Goal: Communication & Community: Ask a question

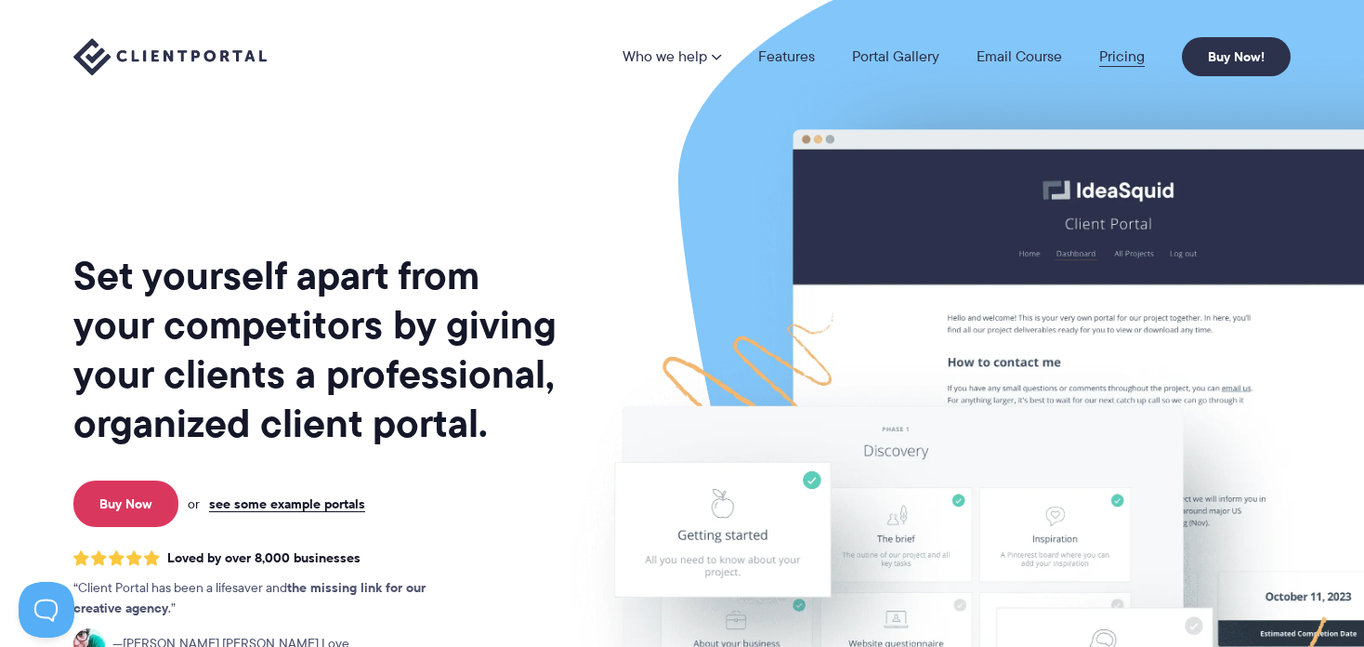
click at [1110, 54] on link "Pricing" at bounding box center [1122, 56] width 46 height 15
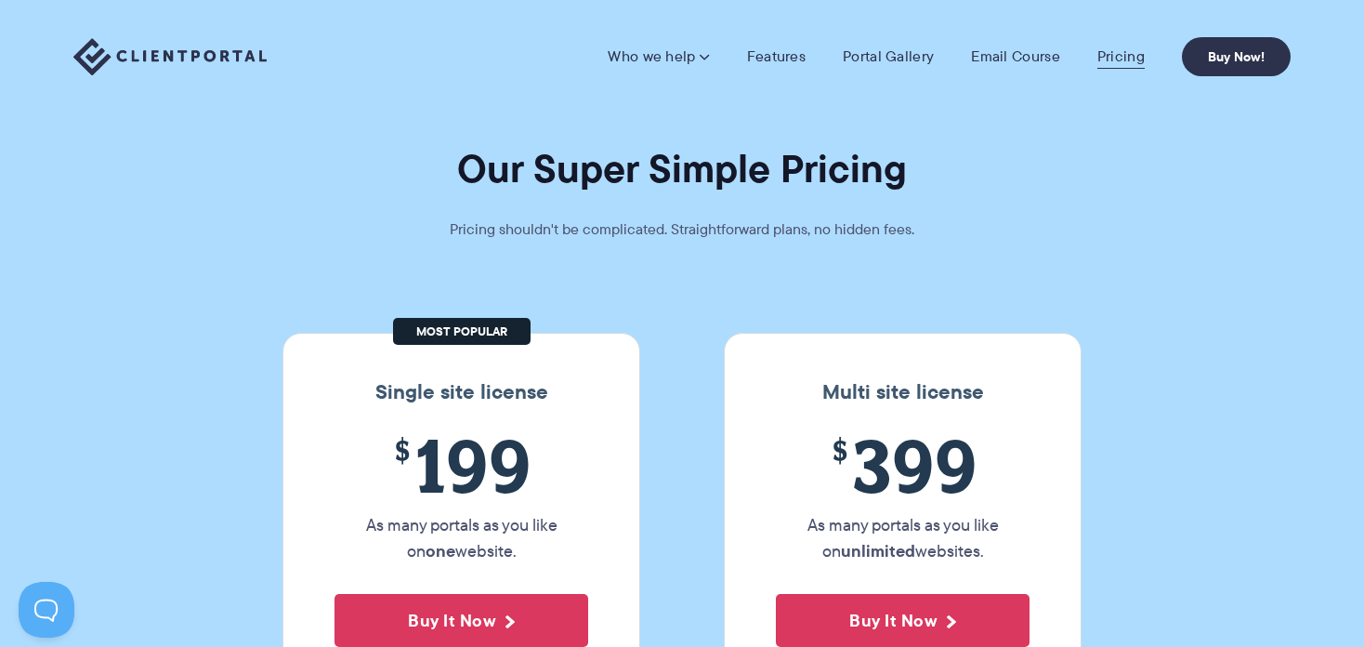
click at [1111, 61] on link "Pricing" at bounding box center [1121, 56] width 47 height 19
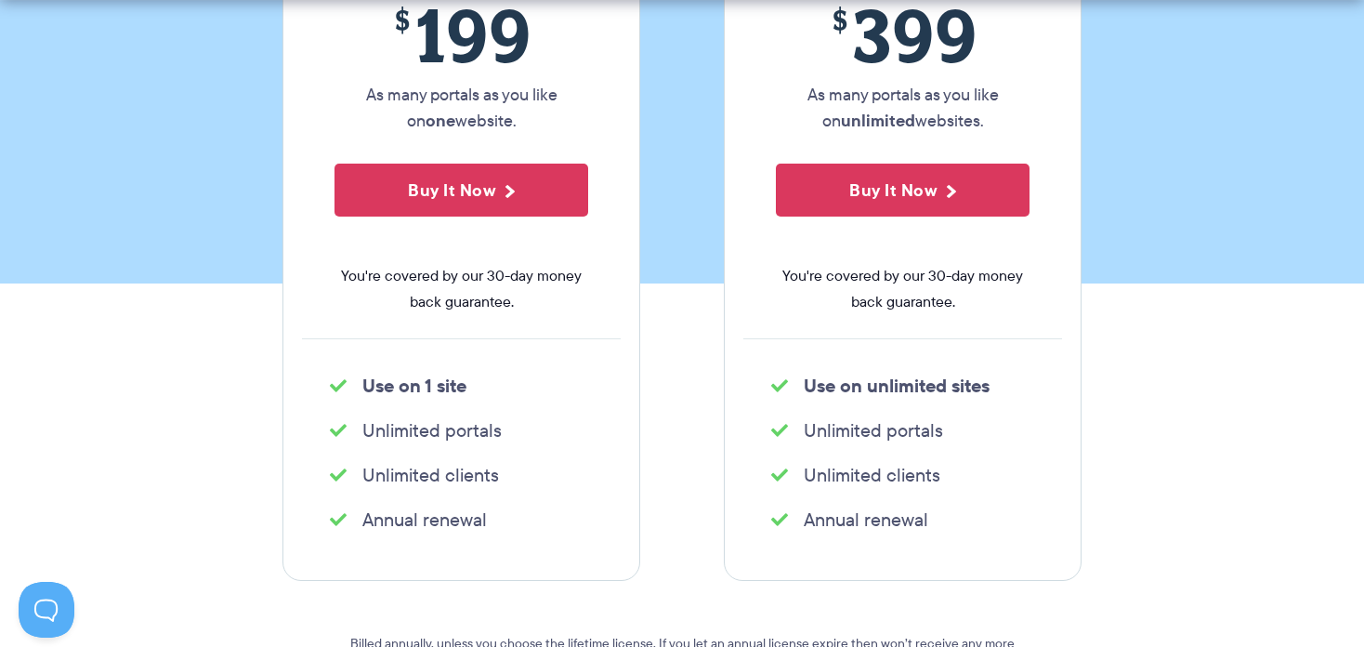
scroll to position [452, 0]
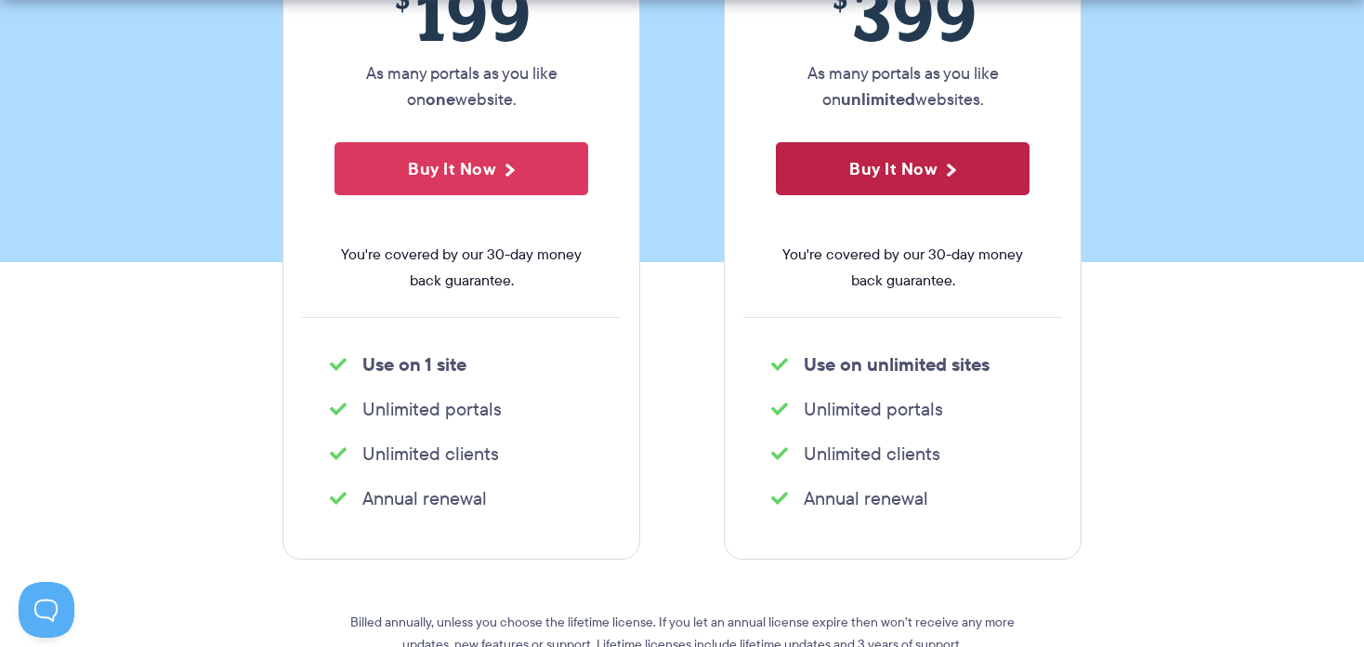
click at [886, 174] on button "Buy It Now" at bounding box center [903, 168] width 254 height 53
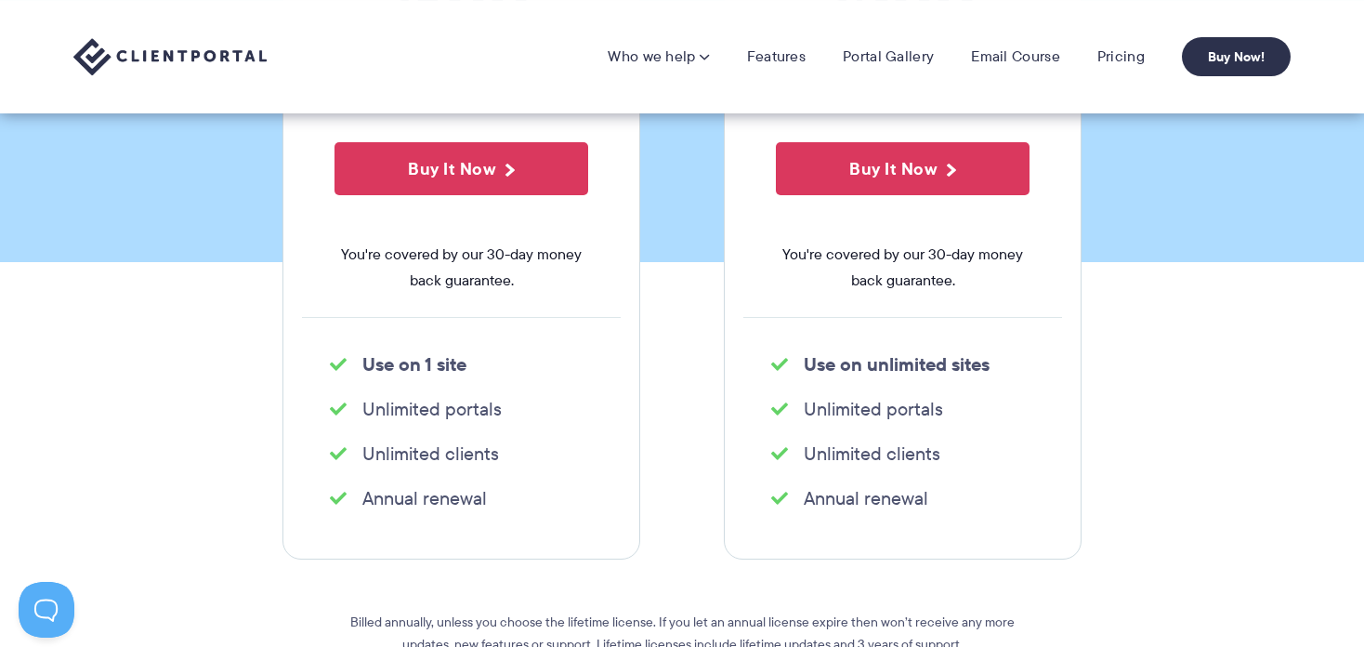
scroll to position [0, 0]
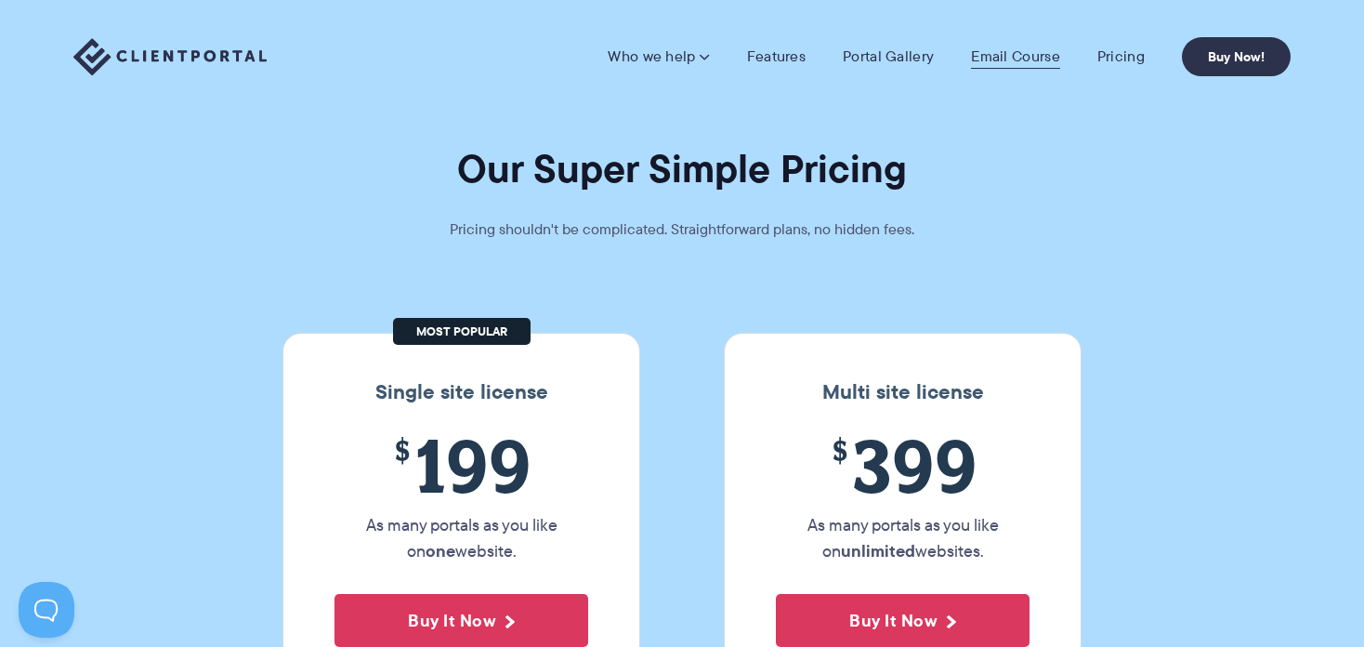
click at [1020, 63] on link "Email Course" at bounding box center [1015, 56] width 89 height 19
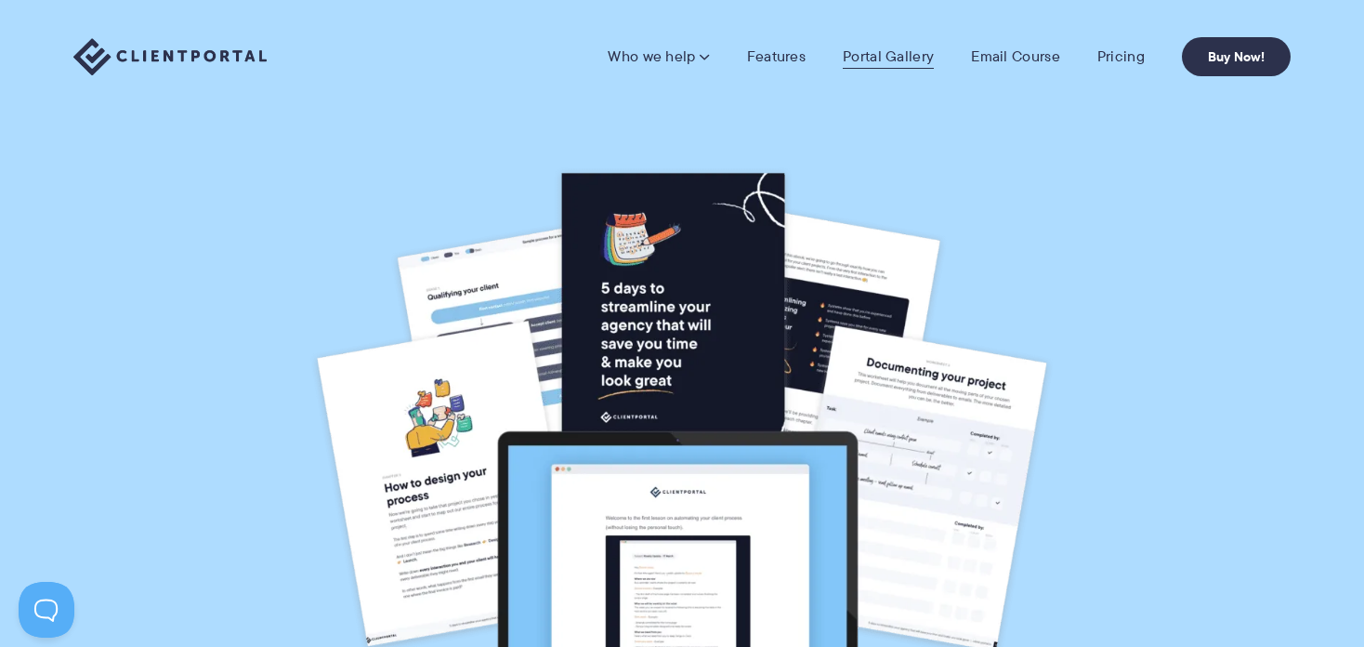
click at [889, 54] on link "Portal Gallery" at bounding box center [888, 56] width 91 height 19
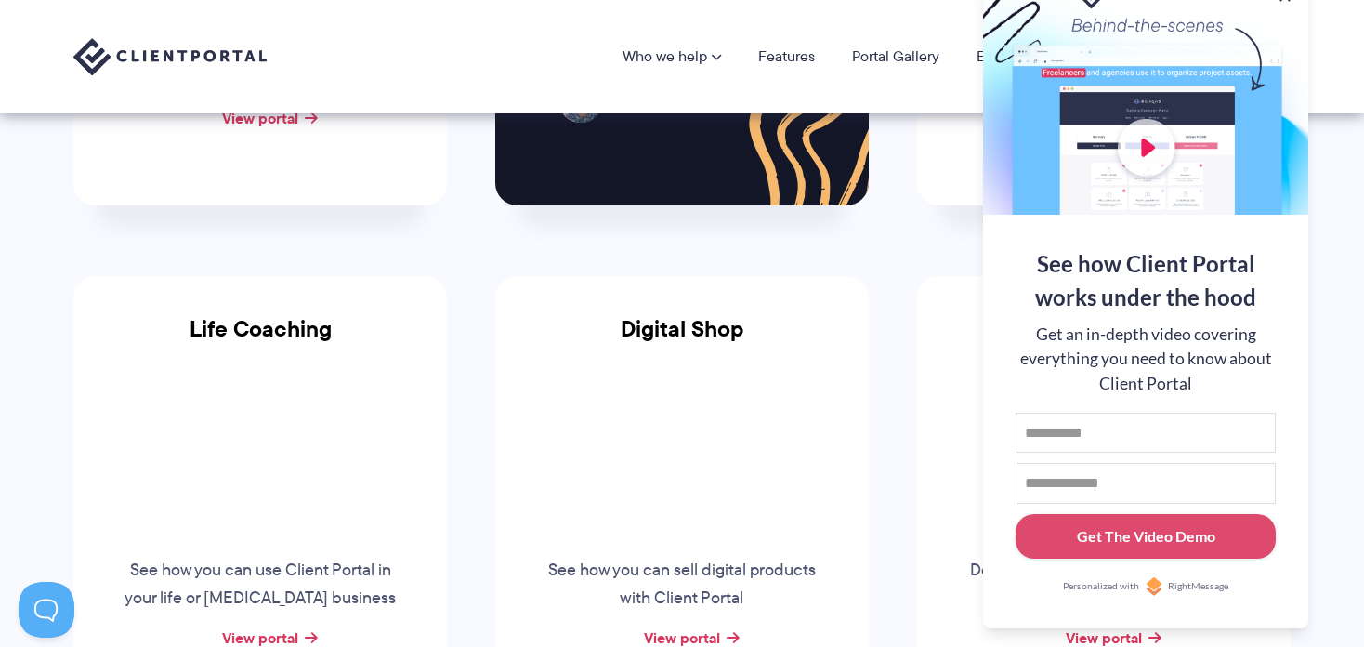
scroll to position [1195, 0]
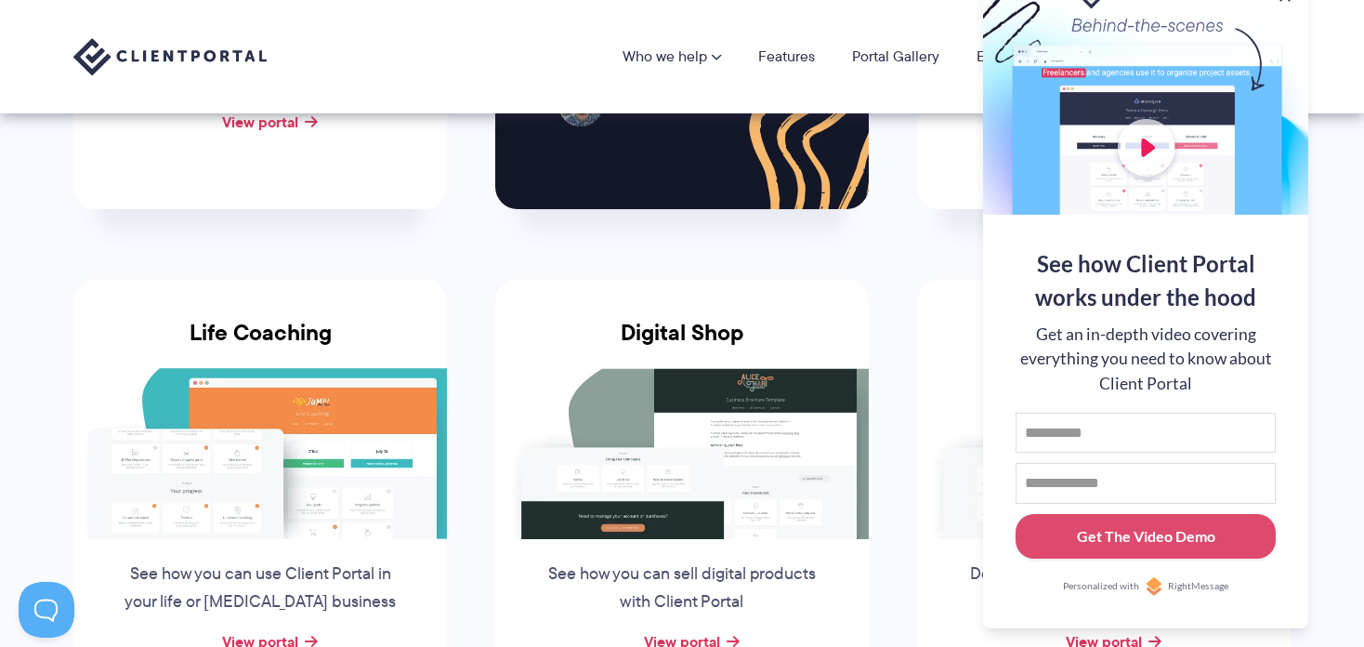
click at [1334, 445] on section "Client Portal Inspiration Check out some of our example portals and get inspire…" at bounding box center [682, 79] width 1364 height 2549
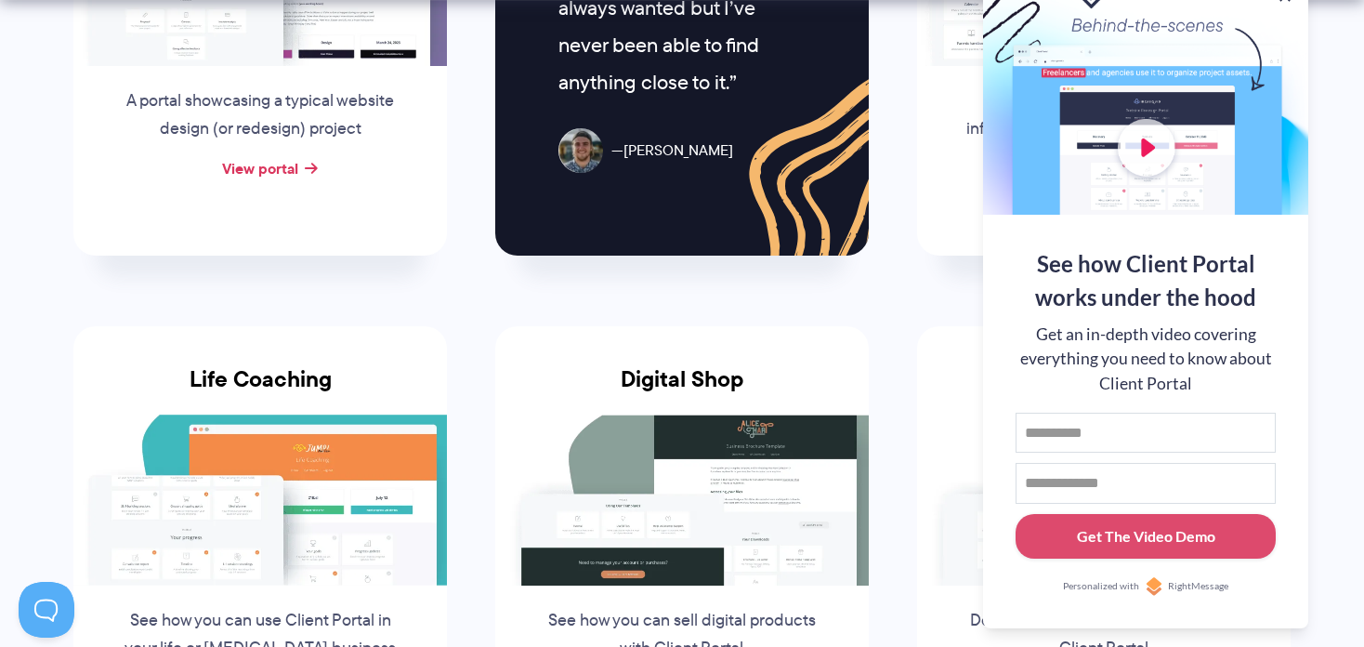
scroll to position [1158, 0]
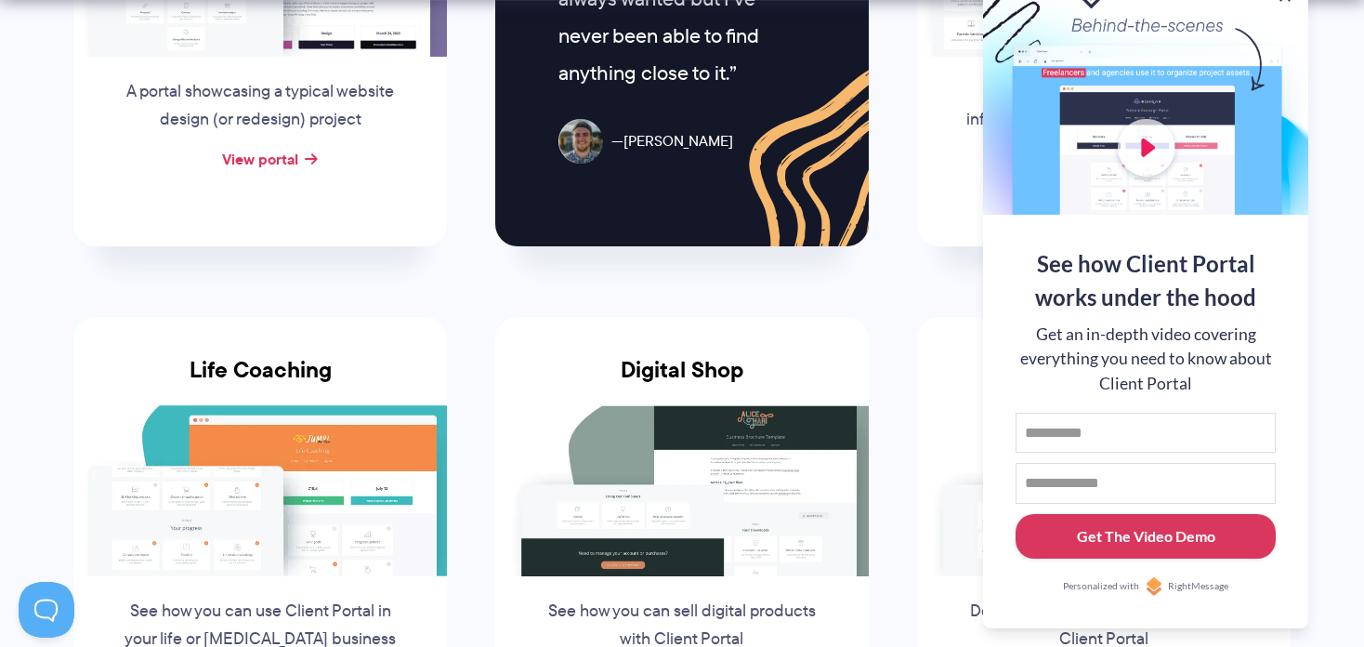
click at [1159, 533] on div "Get The Video Demo" at bounding box center [1146, 536] width 138 height 22
click at [1059, 428] on input "First name" at bounding box center [1146, 433] width 260 height 41
type input "****"
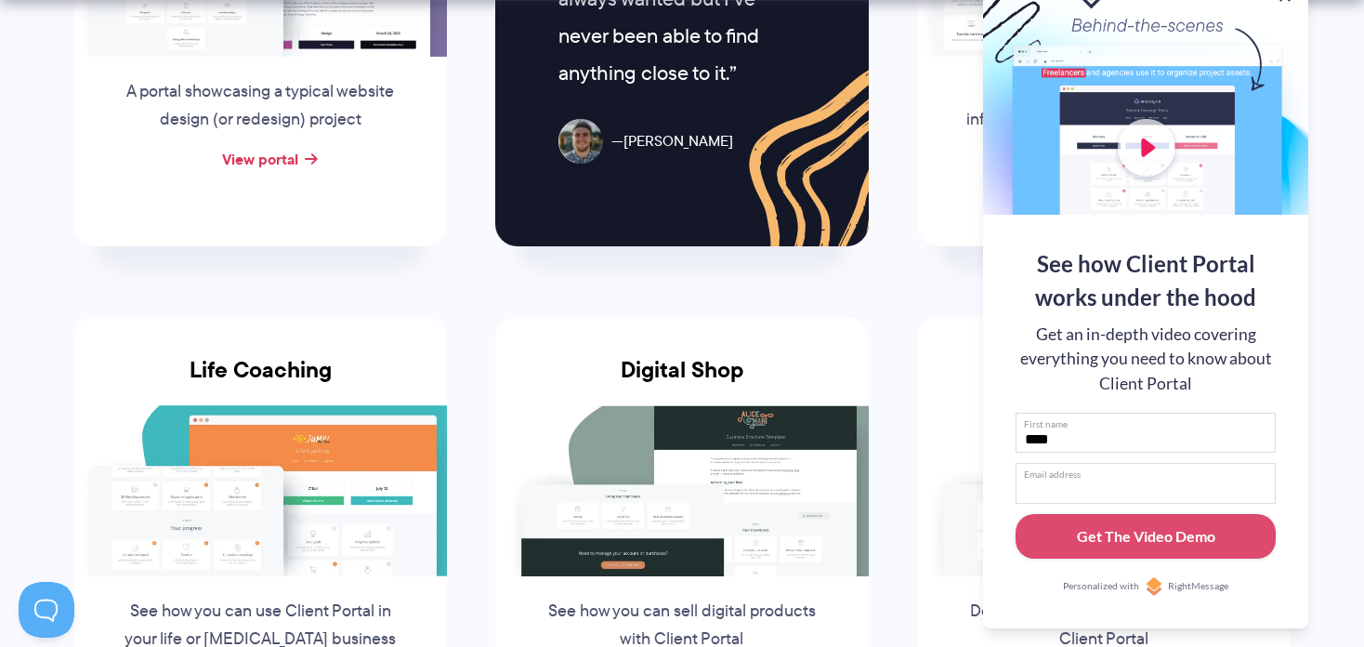
click at [1053, 481] on input "Email address" at bounding box center [1146, 483] width 260 height 41
type input "**********"
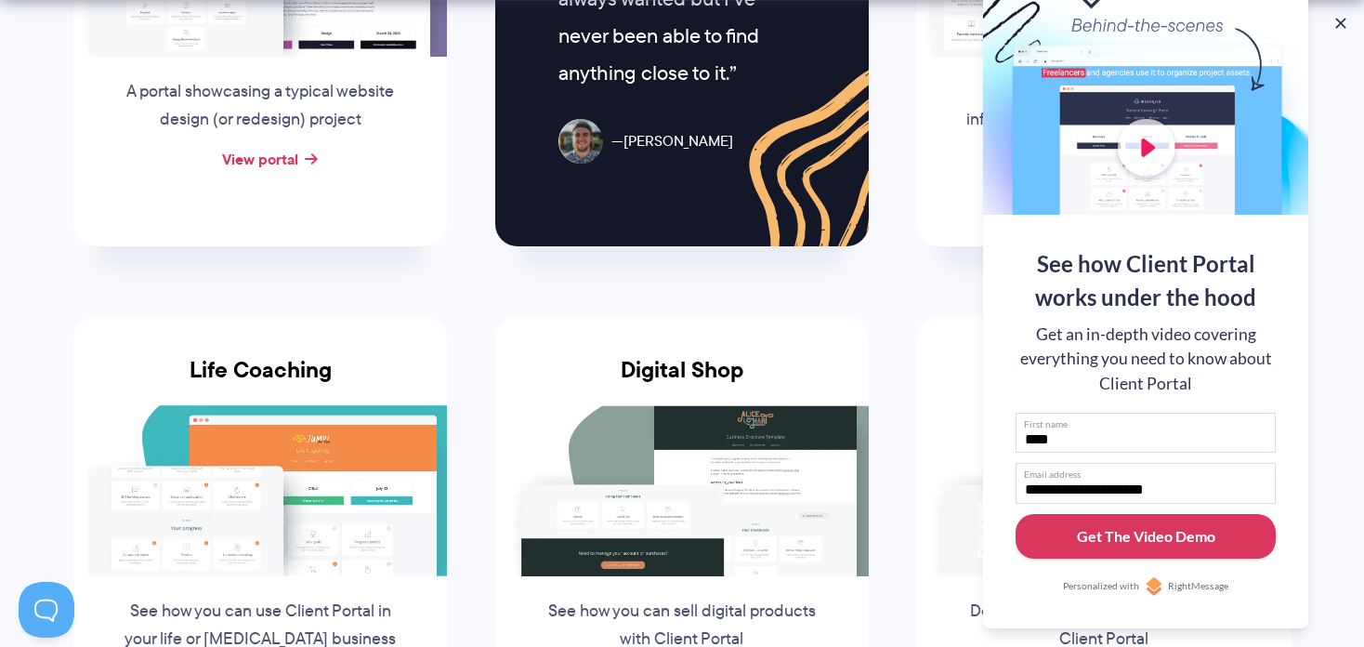
click at [1133, 533] on div "Get The Video Demo" at bounding box center [1146, 536] width 138 height 22
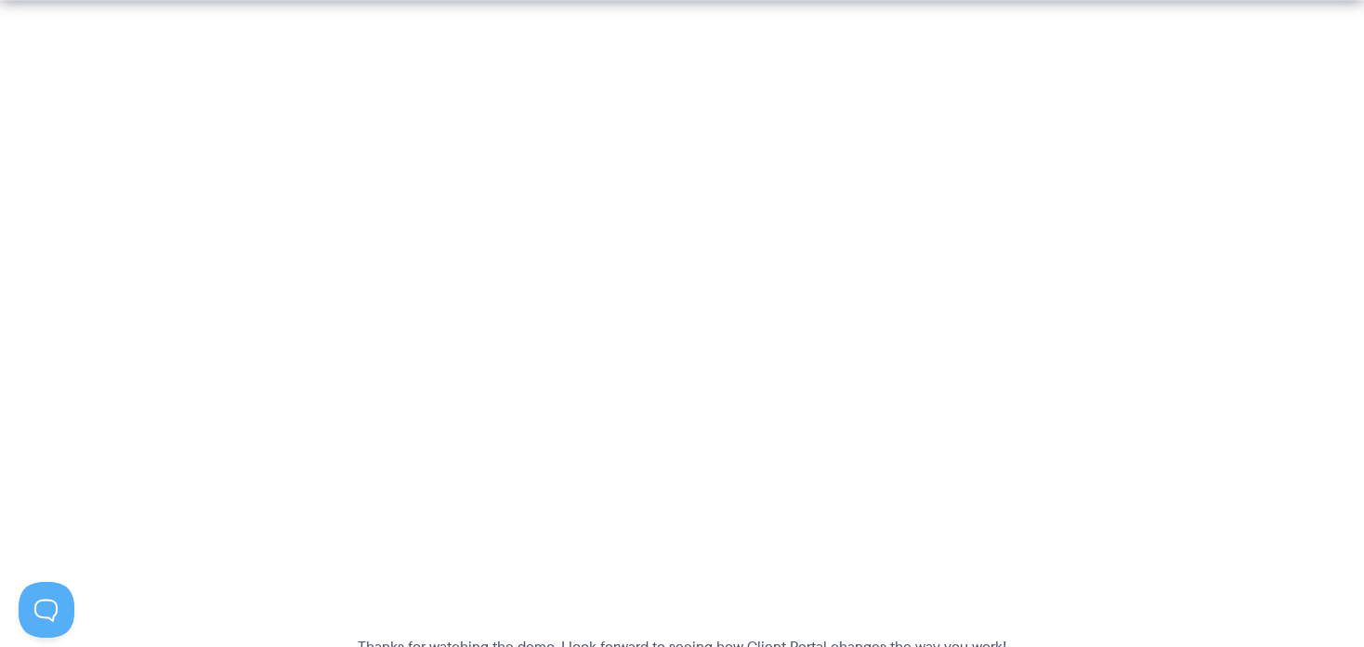
scroll to position [489, 0]
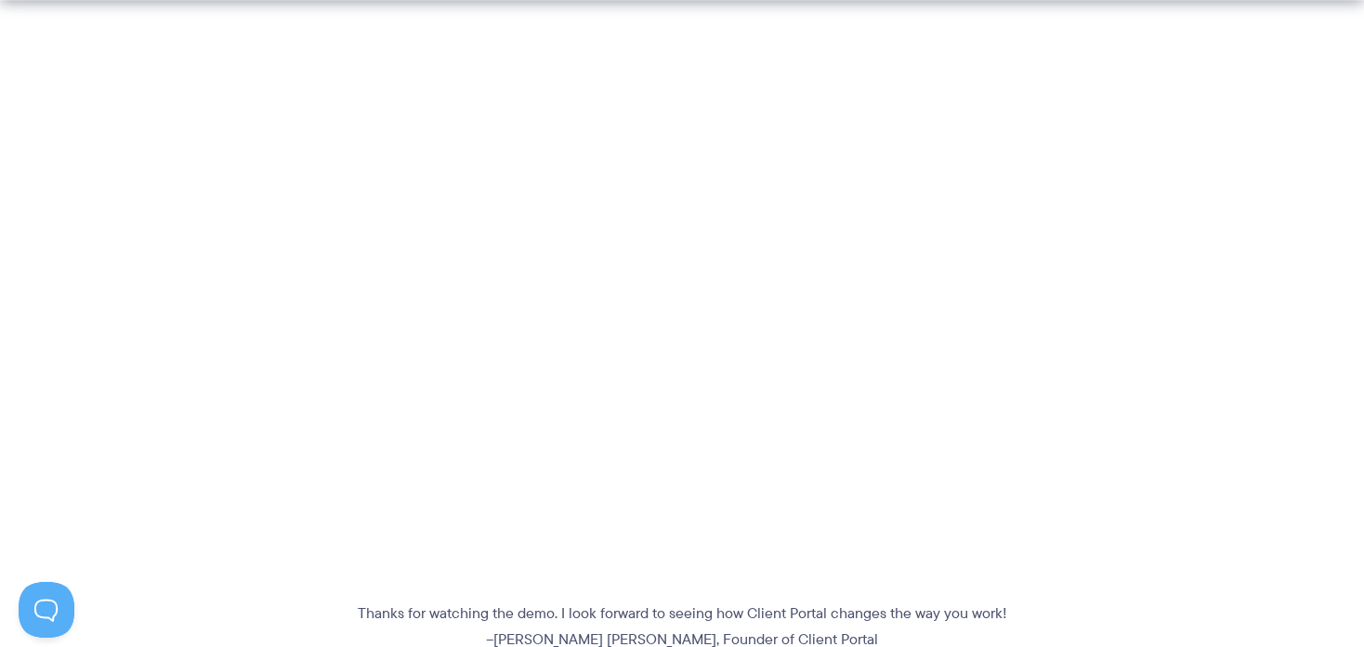
click at [1104, 298] on section "Thanks for watching the demo. I look forward to seeing how Client Portal change…" at bounding box center [682, 332] width 1364 height 640
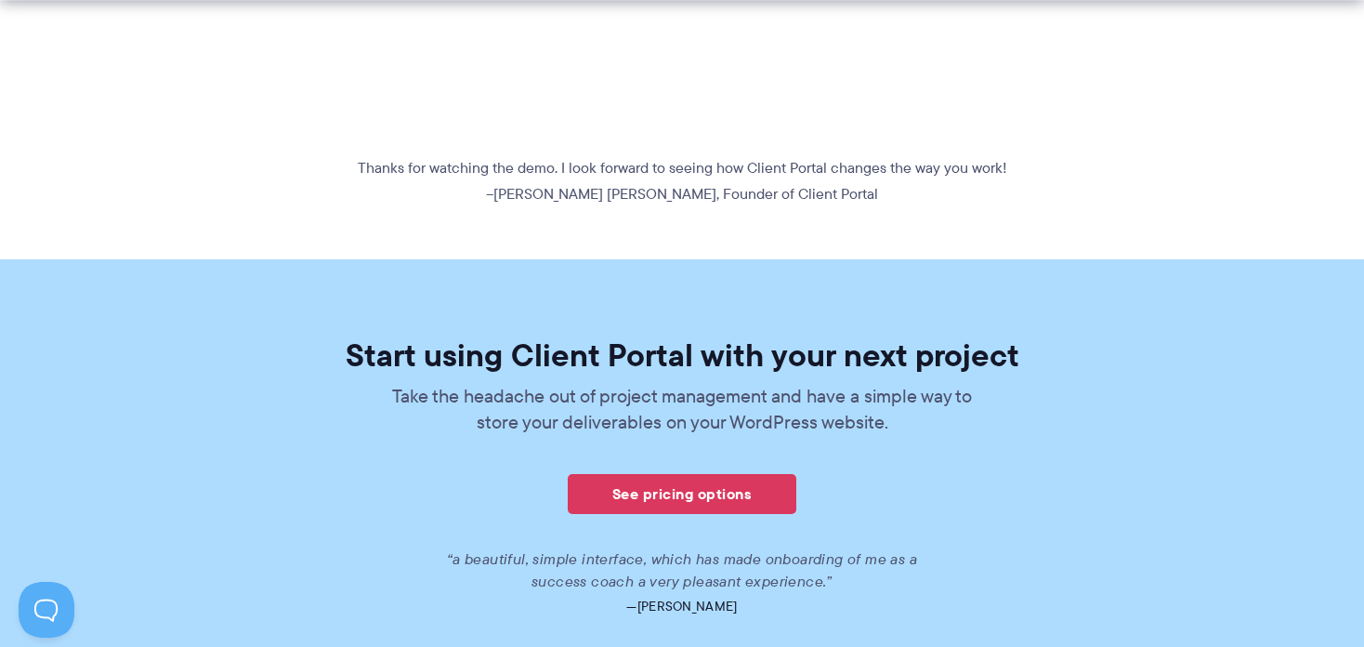
scroll to position [946, 0]
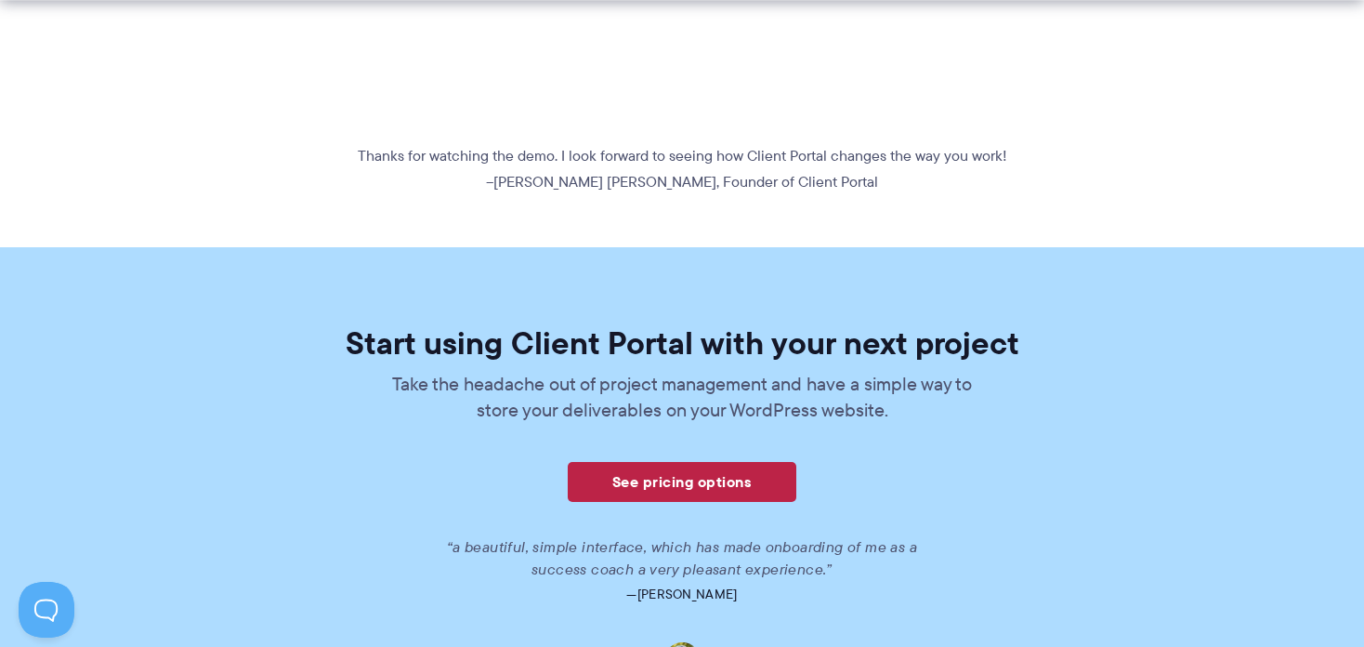
click at [696, 478] on link "See pricing options" at bounding box center [682, 482] width 229 height 40
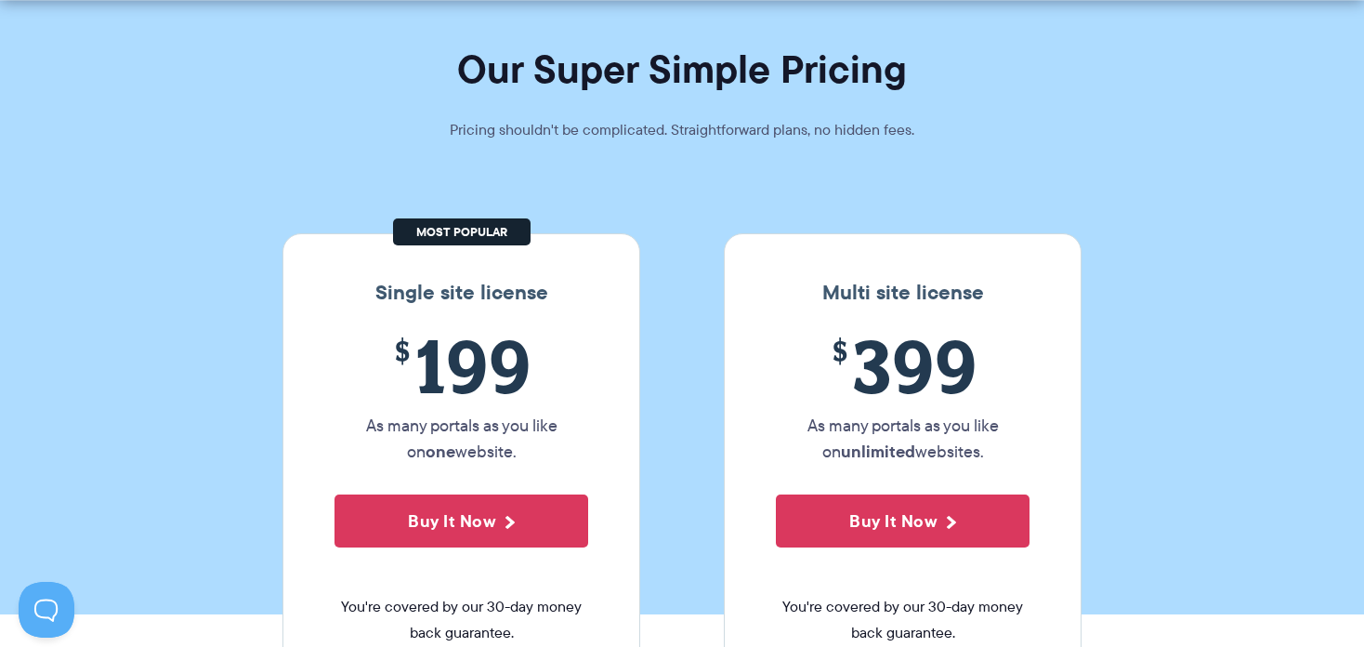
scroll to position [105, 0]
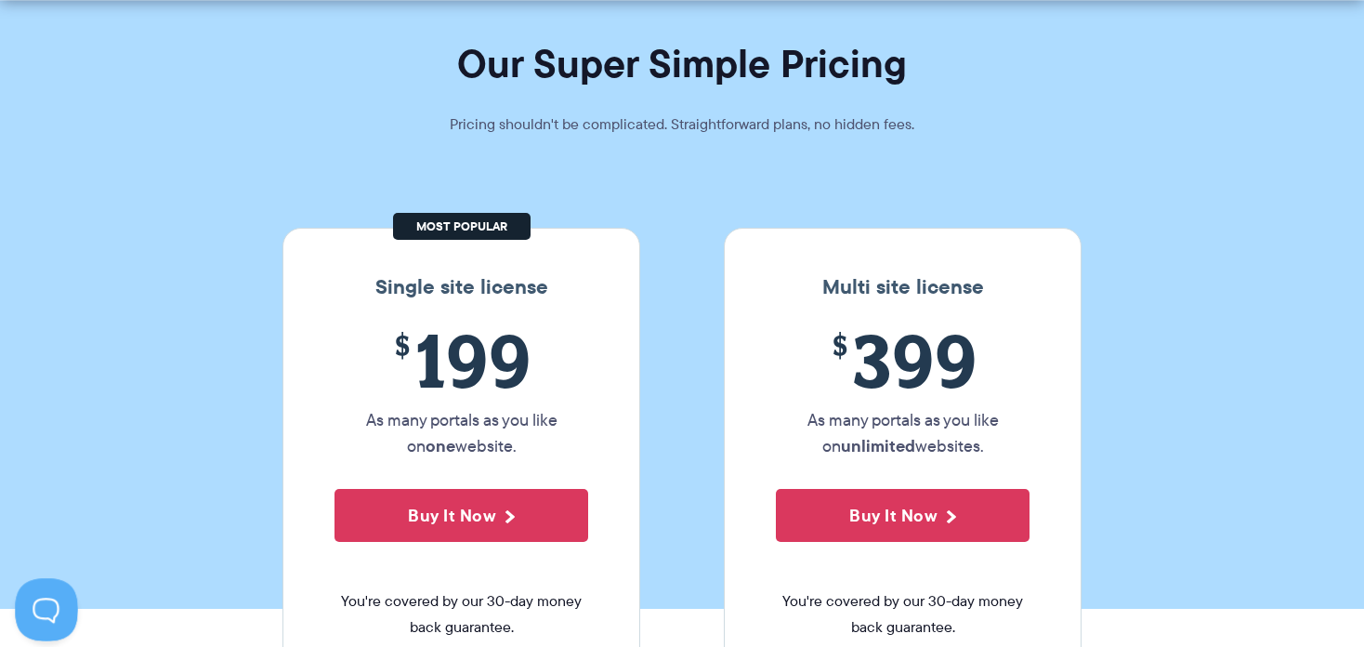
click at [44, 600] on button at bounding box center [43, 606] width 56 height 56
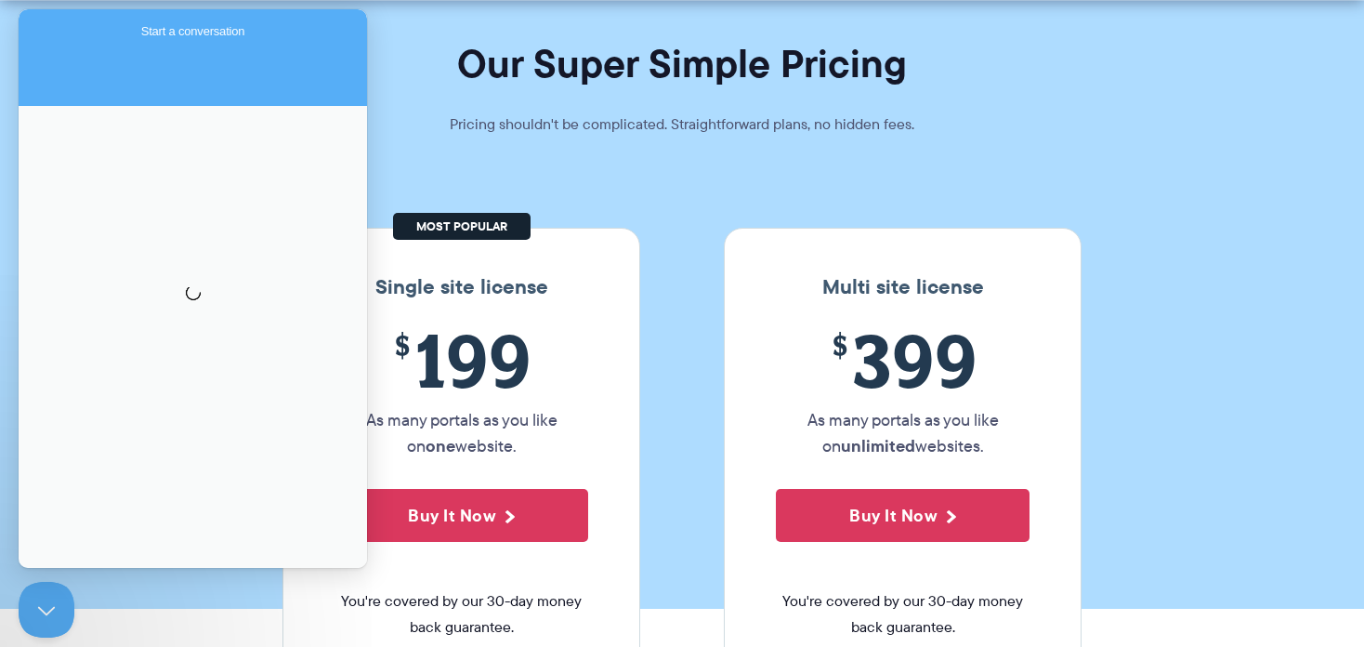
scroll to position [0, 0]
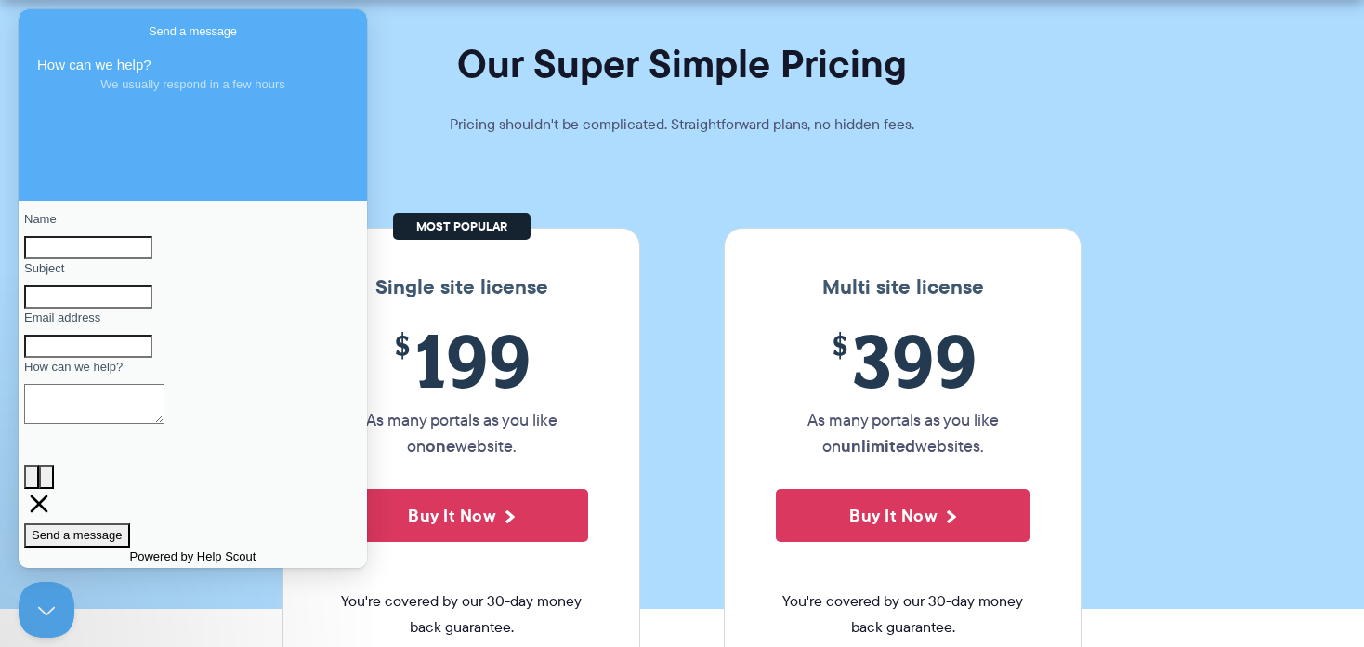
click at [70, 260] on input "Name" at bounding box center [88, 248] width 128 height 24
type input "****"
click at [80, 309] on input "Subject" at bounding box center [88, 297] width 128 height 24
type input "**********"
click at [91, 359] on input "Email address" at bounding box center [88, 347] width 128 height 24
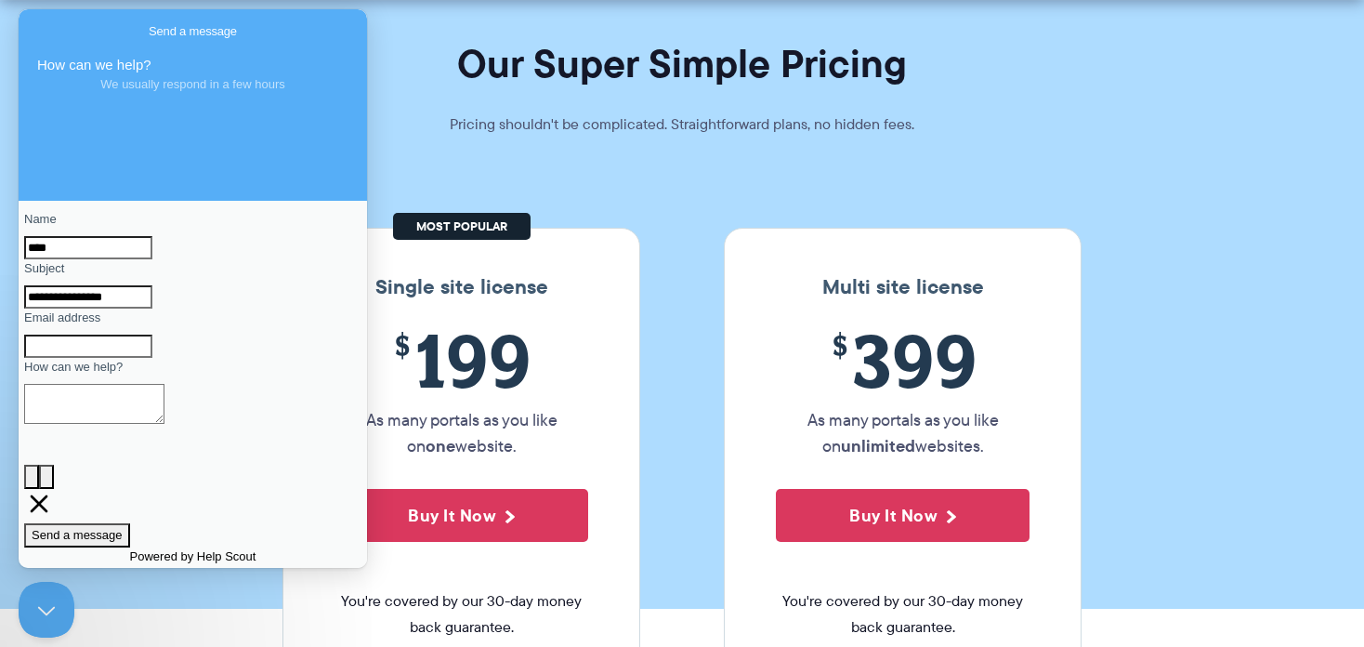
type input "**********"
click at [93, 424] on textarea "How can we help?" at bounding box center [94, 404] width 140 height 40
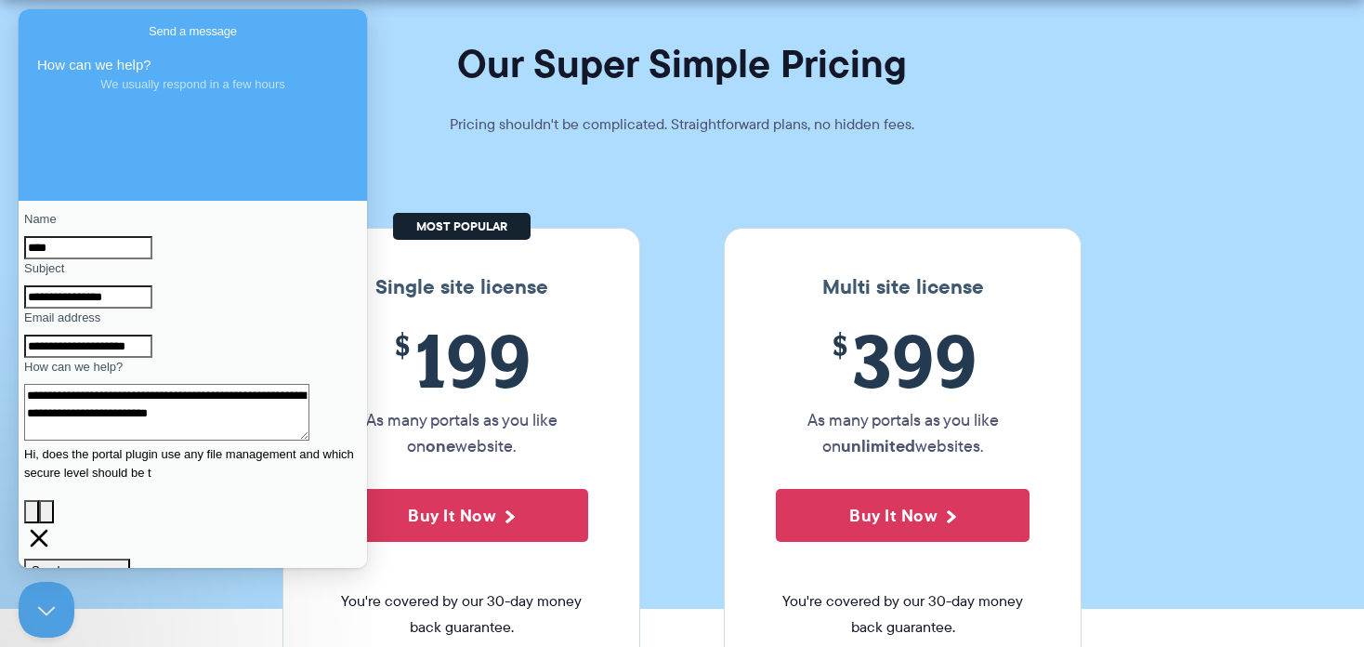
scroll to position [5, 0]
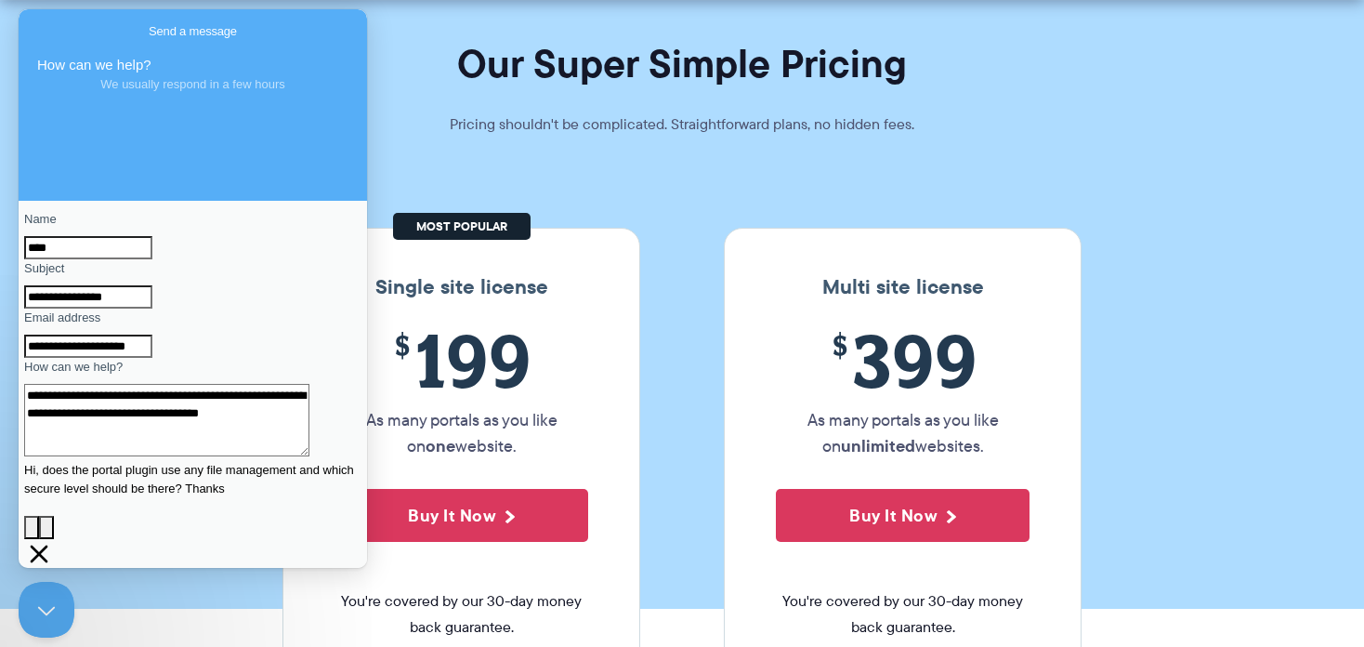
click at [115, 456] on textarea "**********" at bounding box center [166, 420] width 285 height 72
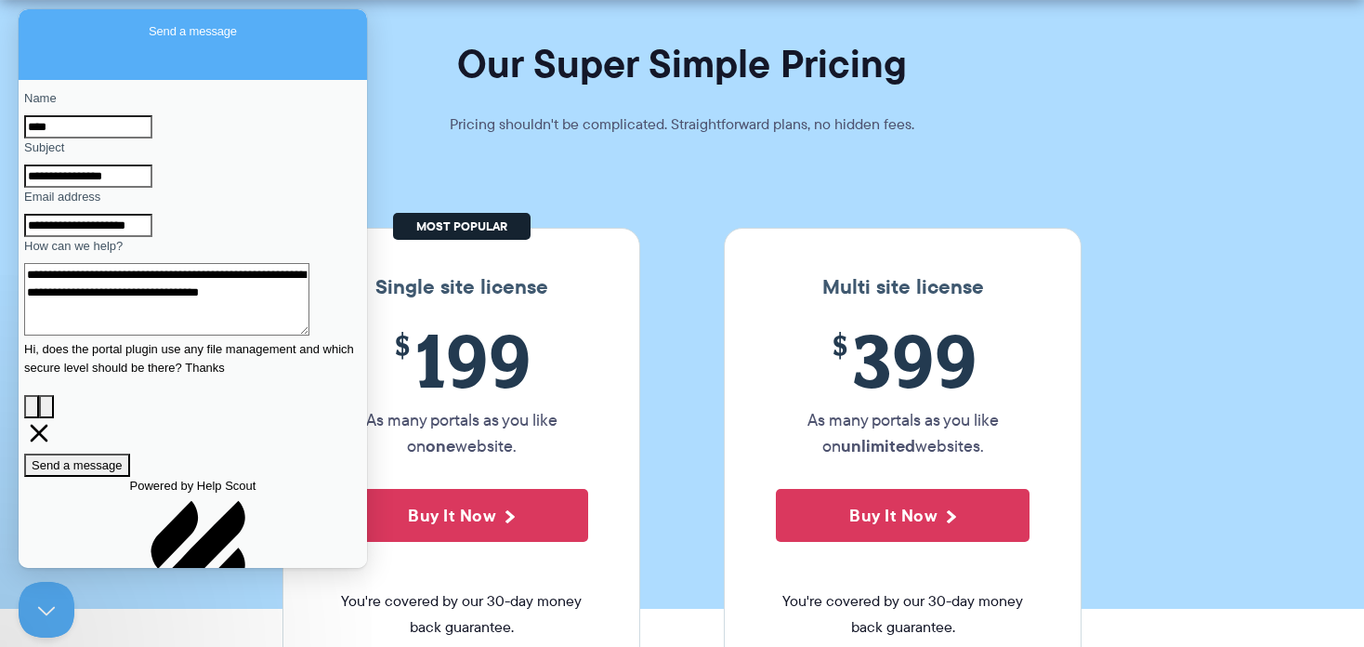
type textarea "**********"
click at [191, 340] on div "Contact form" at bounding box center [192, 340] width 337 height 0
click at [123, 467] on span "Send a message" at bounding box center [77, 465] width 91 height 14
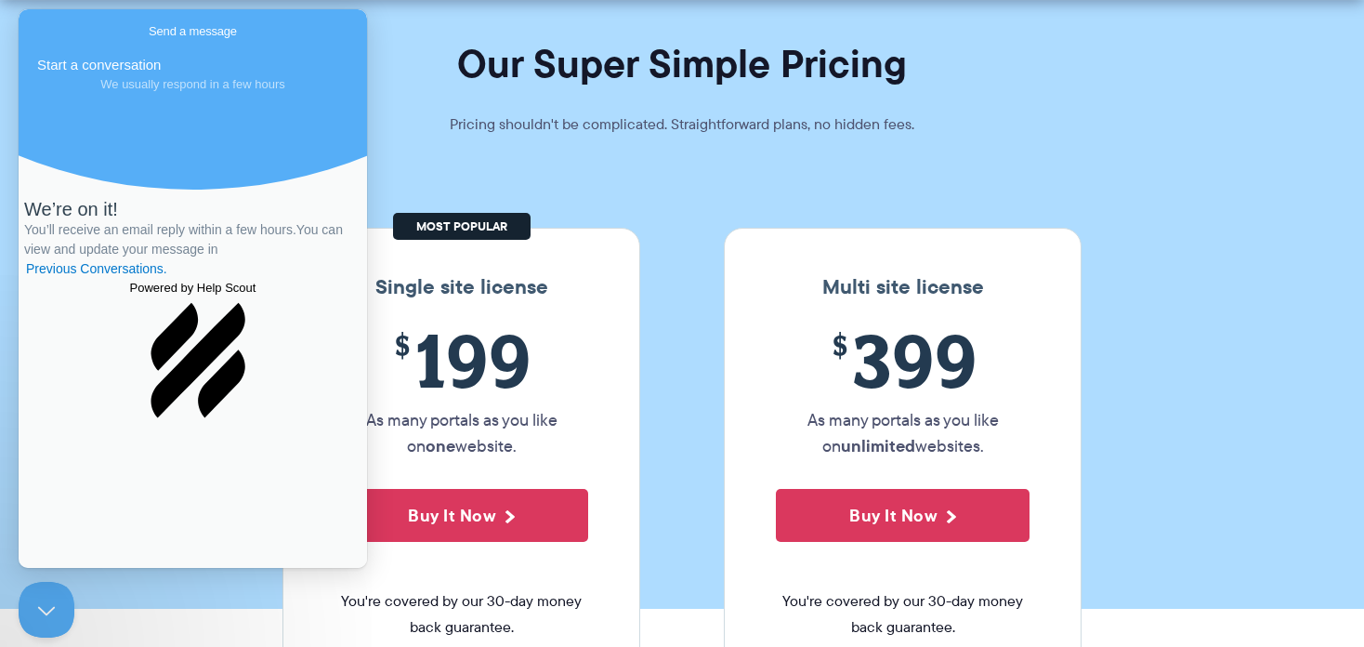
scroll to position [0, 0]
click at [149, 279] on link "Previous Conversations ." at bounding box center [96, 269] width 145 height 20
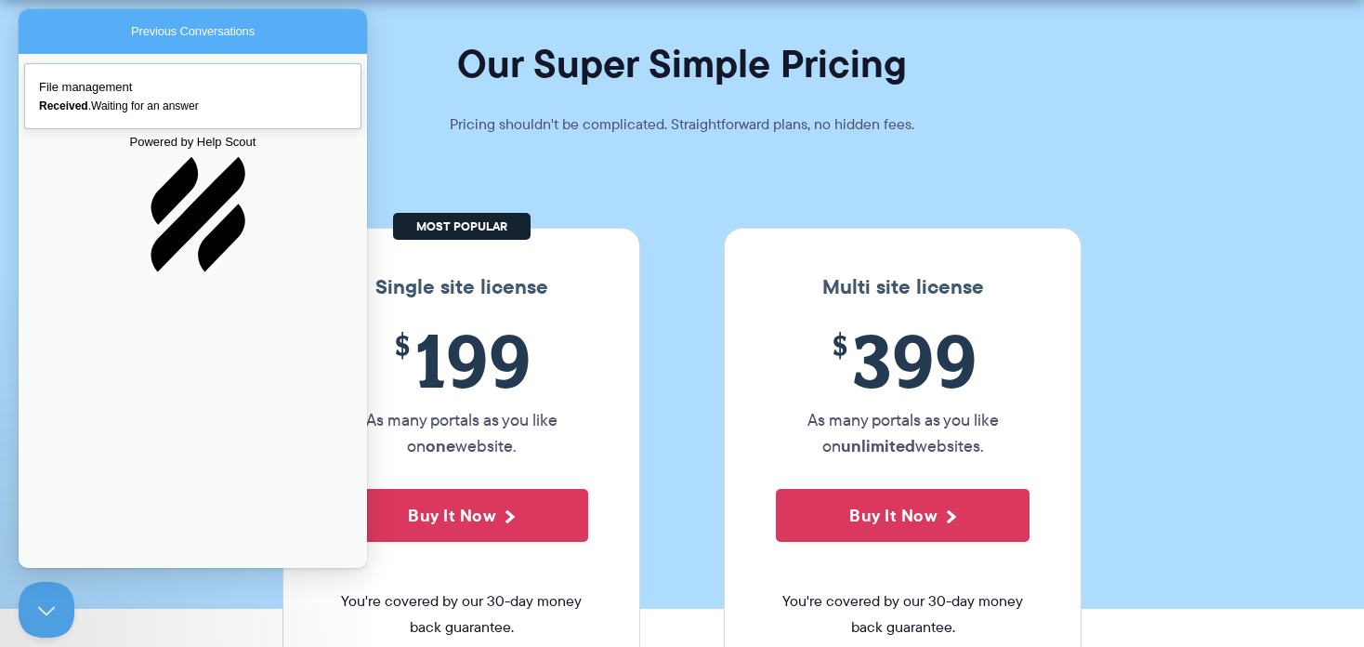
click at [133, 112] on span "Received . Waiting for an answer" at bounding box center [119, 105] width 160 height 13
click at [1133, 229] on section "Our Super Simple Pricing Pricing shouldn't be complicated. Straightforward plan…" at bounding box center [682, 252] width 1364 height 714
